Goal: Information Seeking & Learning: Learn about a topic

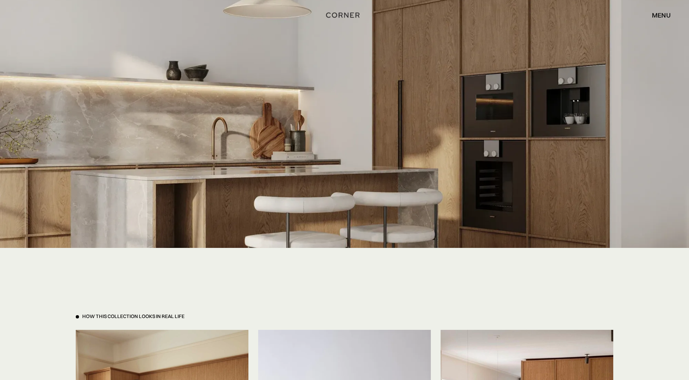
scroll to position [1589, 0]
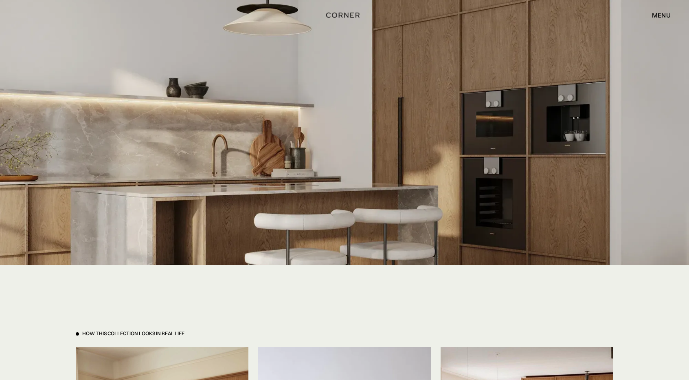
click at [665, 15] on div "menu" at bounding box center [661, 15] width 19 height 7
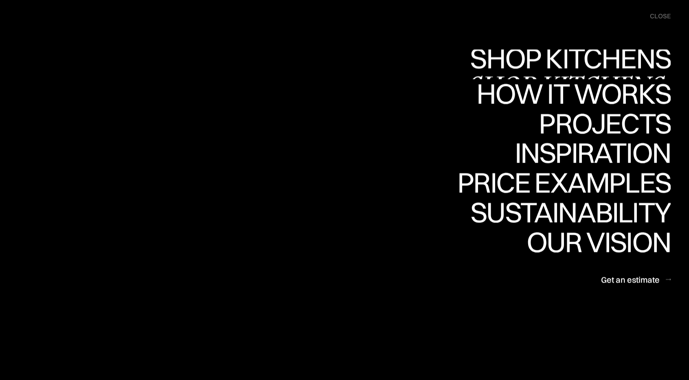
click at [620, 73] on div "Shop Kitchens" at bounding box center [568, 87] width 205 height 29
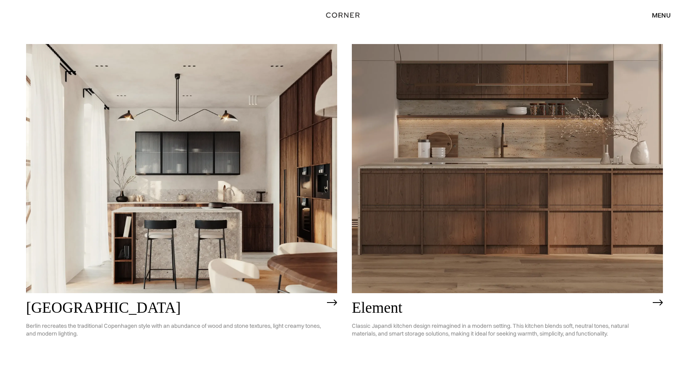
scroll to position [244, 0]
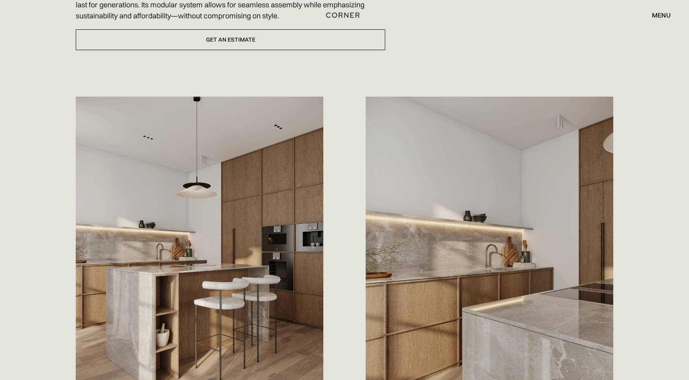
scroll to position [334, 0]
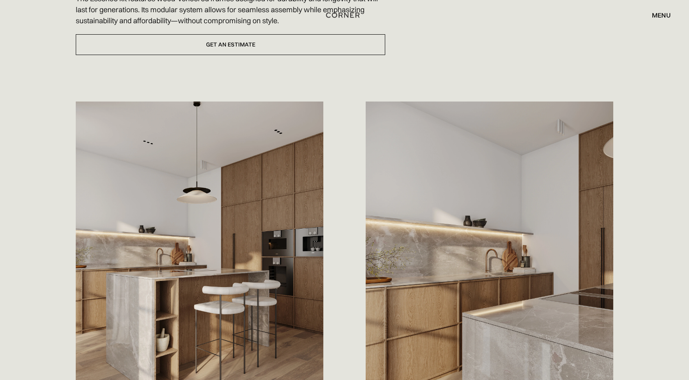
click at [629, 73] on div "Drawing from the beauty of the California coast, this natural oak kitchen captu…" at bounding box center [344, 206] width 689 height 592
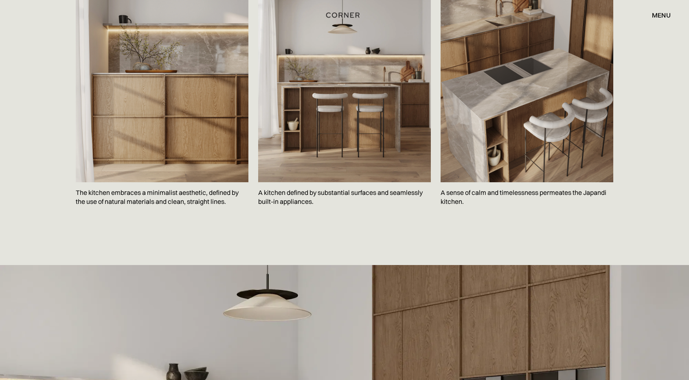
scroll to position [1263, 0]
